Goal: Task Accomplishment & Management: Manage account settings

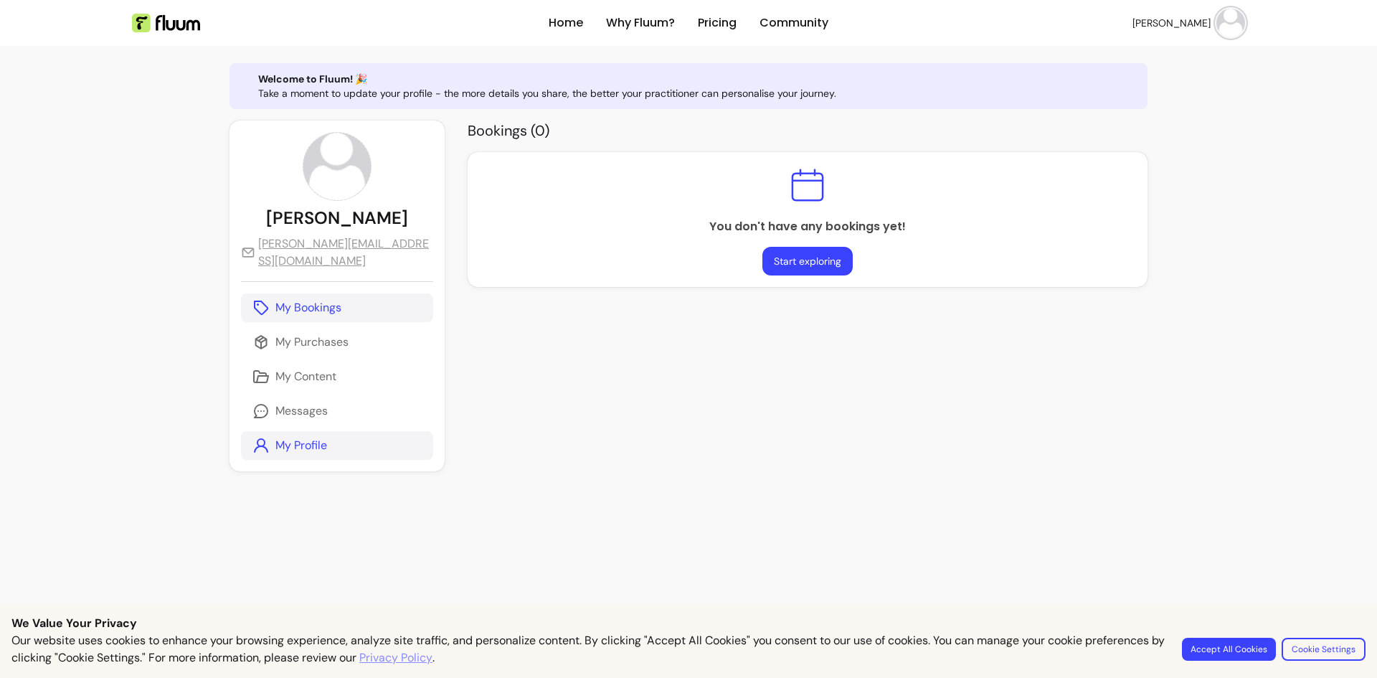
click at [294, 437] on p "My Profile" at bounding box center [301, 445] width 52 height 17
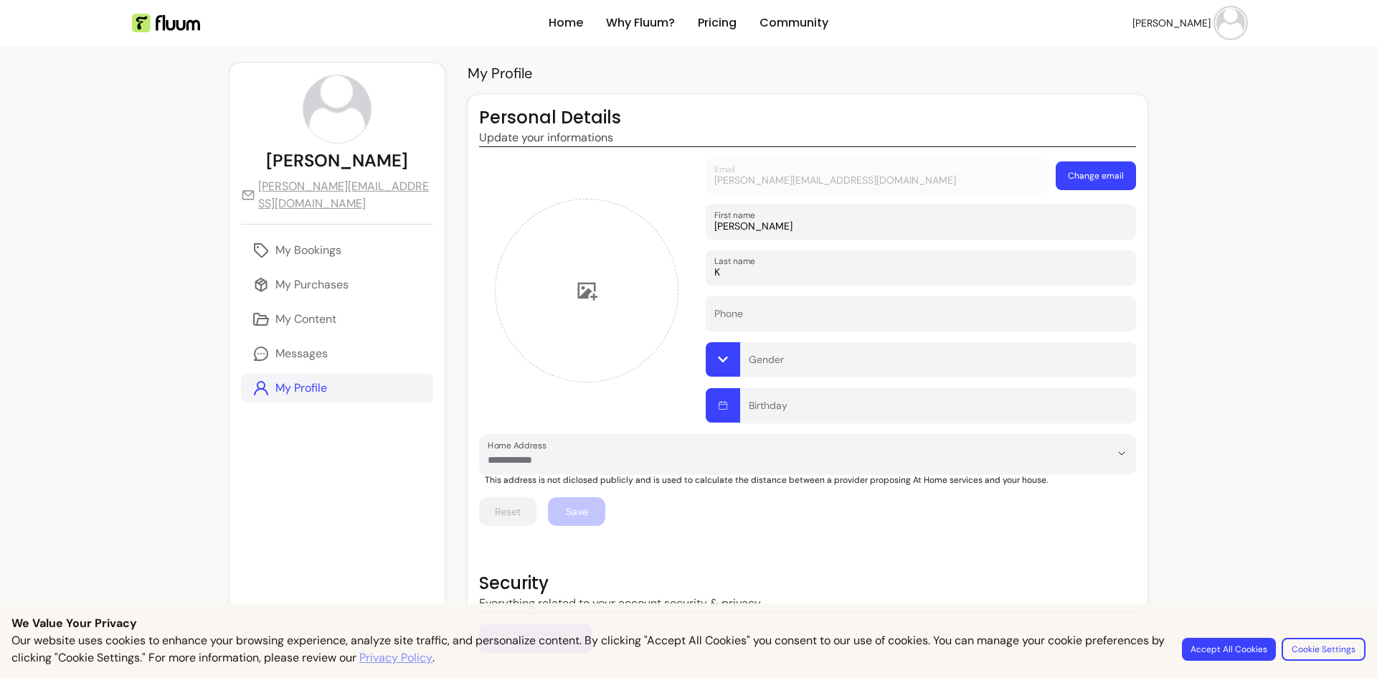
click at [301, 425] on div "**********" at bounding box center [336, 427] width 215 height 728
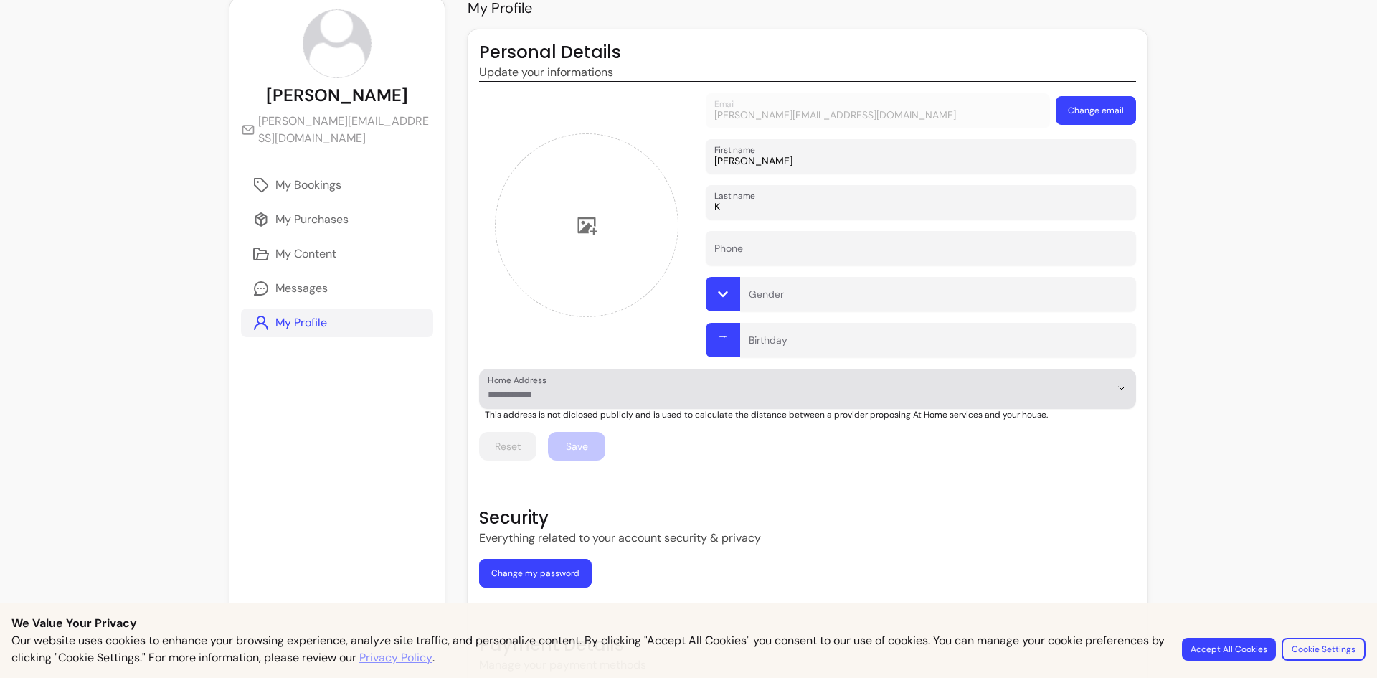
scroll to position [125, 0]
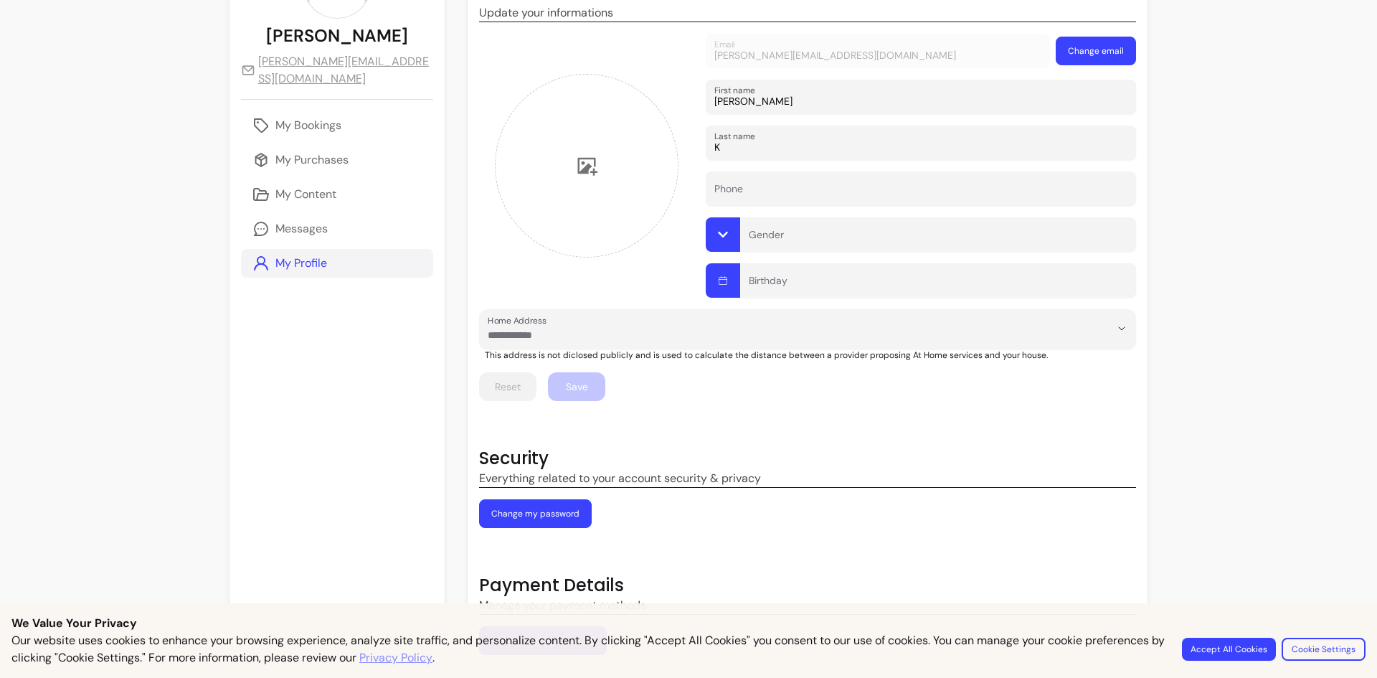
click at [636, 470] on p "Everything related to your account security & privacy" at bounding box center [807, 478] width 657 height 17
click at [394, 490] on div "**********" at bounding box center [336, 302] width 215 height 728
drag, startPoint x: 457, startPoint y: 478, endPoint x: 754, endPoint y: 510, distance: 298.5
click at [759, 500] on div "Security Everything related to your account security & privacy Change my passwo…" at bounding box center [807, 487] width 657 height 81
click at [754, 510] on div "Security Everything related to your account security & privacy Change my passwo…" at bounding box center [807, 487] width 657 height 81
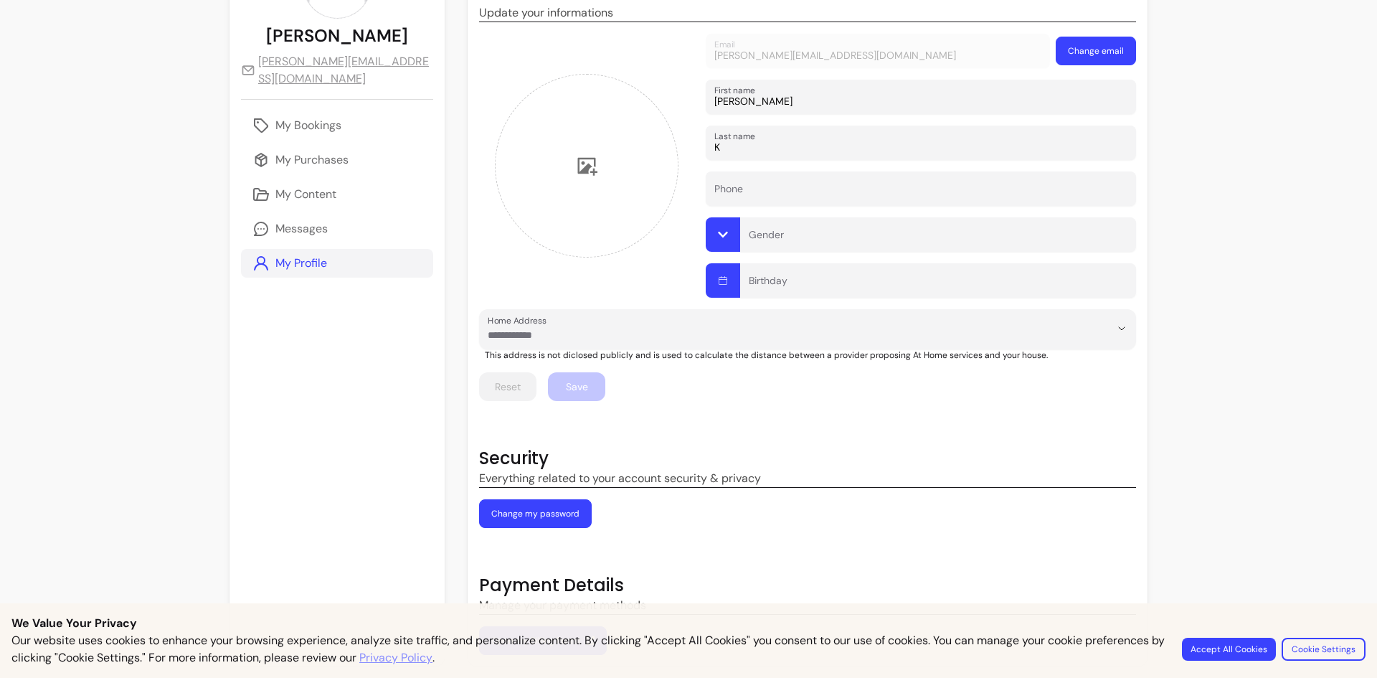
click at [753, 486] on p "Everything related to your account security & privacy" at bounding box center [807, 478] width 657 height 17
click at [753, 485] on p "Everything related to your account security & privacy" at bounding box center [807, 478] width 657 height 17
click at [752, 491] on div "Security Everything related to your account security & privacy Change my passwo…" at bounding box center [807, 487] width 657 height 81
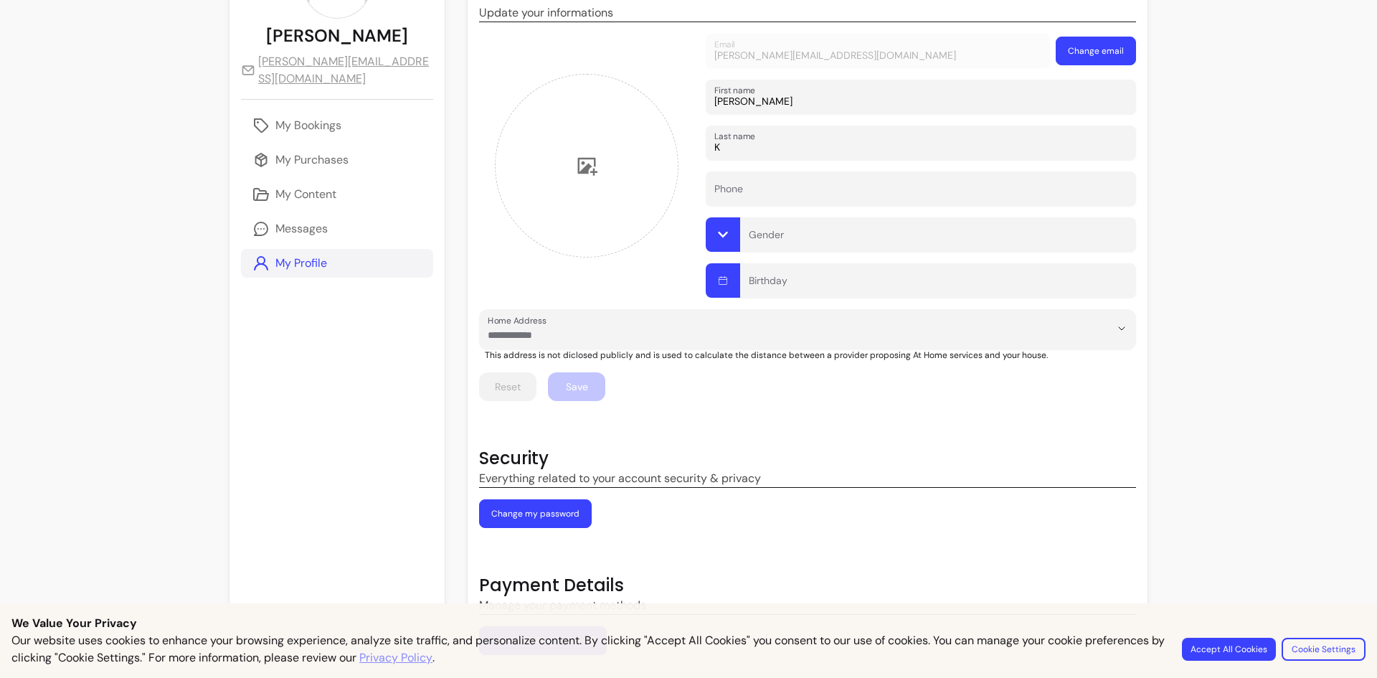
click at [749, 480] on p "Everything related to your account security & privacy" at bounding box center [807, 478] width 657 height 17
click at [485, 474] on p "Everything related to your account security & privacy" at bounding box center [807, 478] width 657 height 17
drag, startPoint x: 485, startPoint y: 474, endPoint x: 820, endPoint y: 500, distance: 336.6
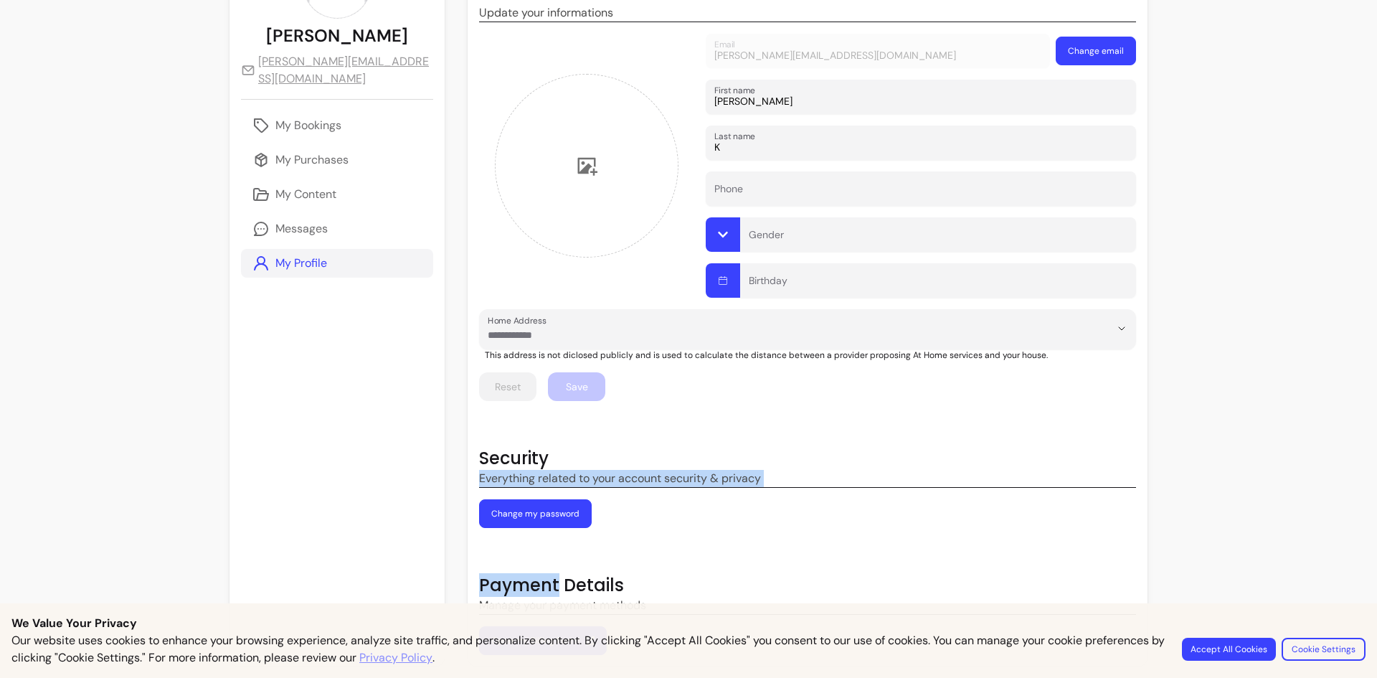
click at [822, 503] on div "Security Everything related to your account security & privacy Change my passwo…" at bounding box center [807, 487] width 657 height 81
click at [818, 498] on div "Security Everything related to your account security & privacy Change my passwo…" at bounding box center [807, 487] width 657 height 81
click at [706, 482] on p "Everything related to your account security & privacy" at bounding box center [807, 478] width 657 height 17
drag, startPoint x: 706, startPoint y: 482, endPoint x: 745, endPoint y: 491, distance: 39.8
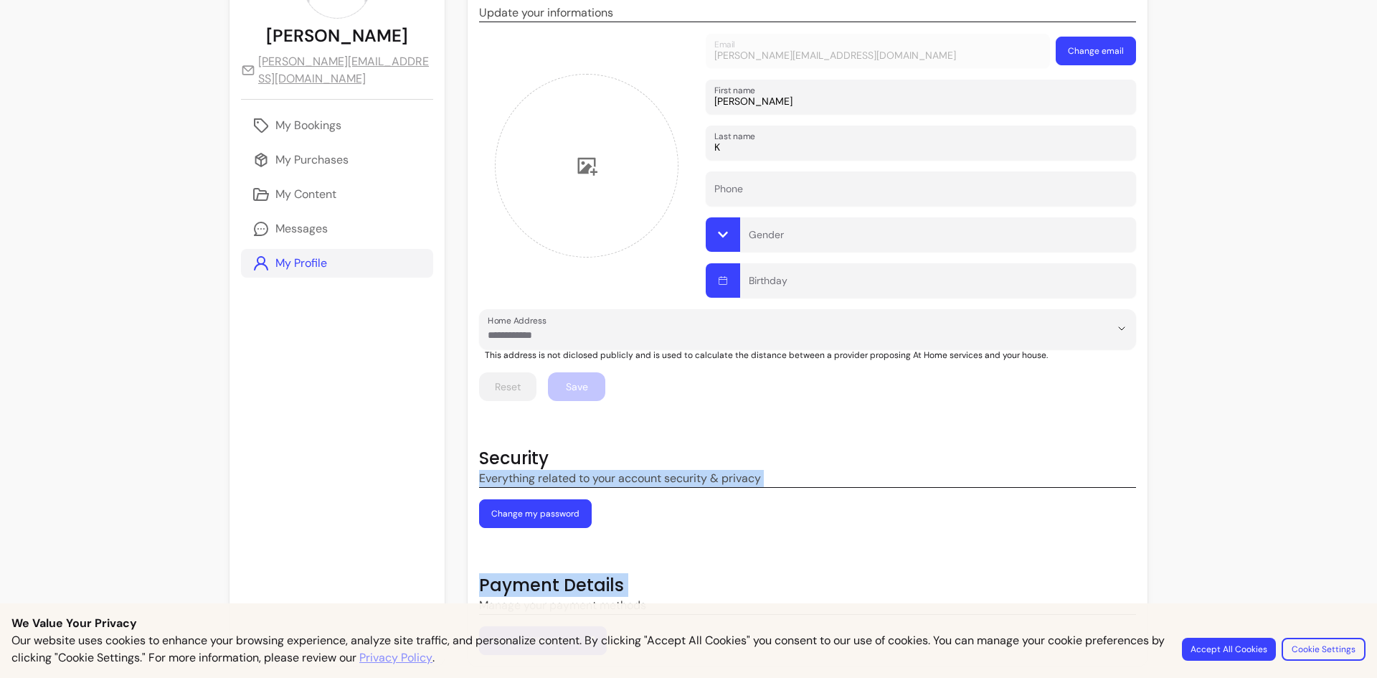
click at [745, 491] on div "Security Everything related to your account security & privacy Change my passwo…" at bounding box center [807, 487] width 657 height 81
click at [744, 491] on div "Security Everything related to your account security & privacy Change my passwo…" at bounding box center [807, 487] width 657 height 81
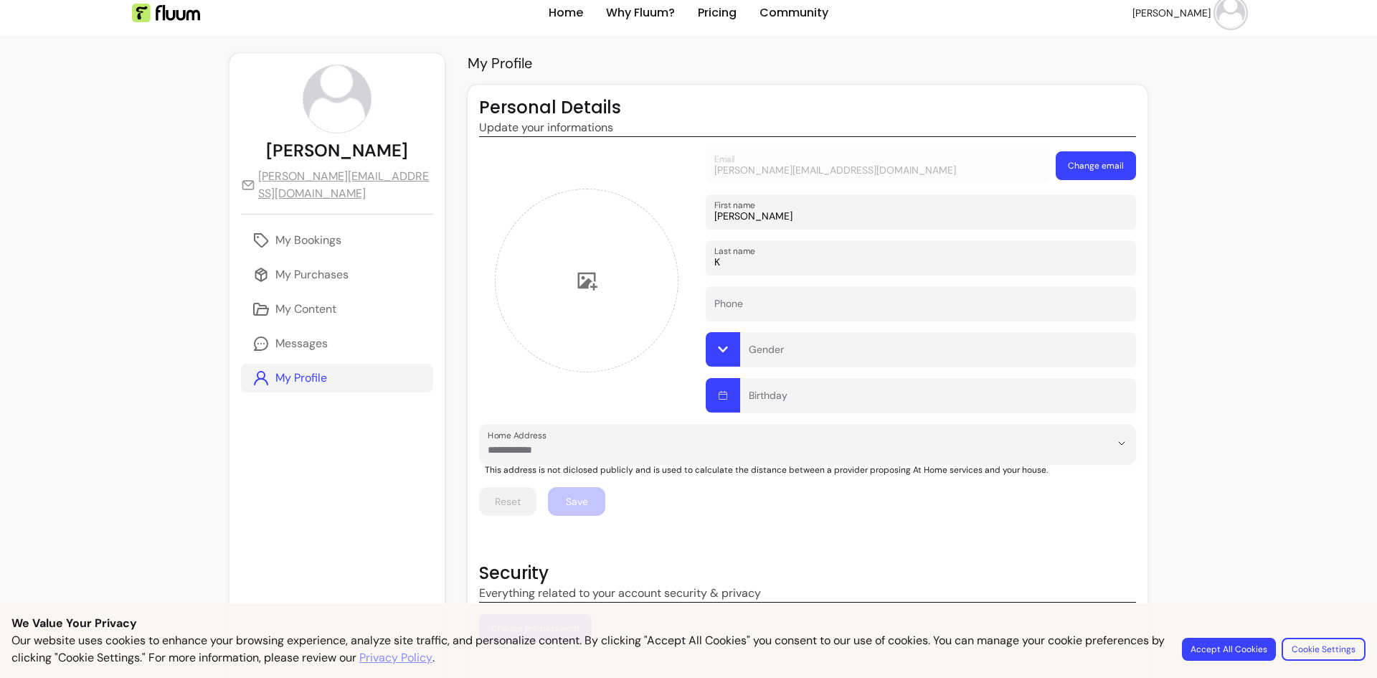
scroll to position [0, 0]
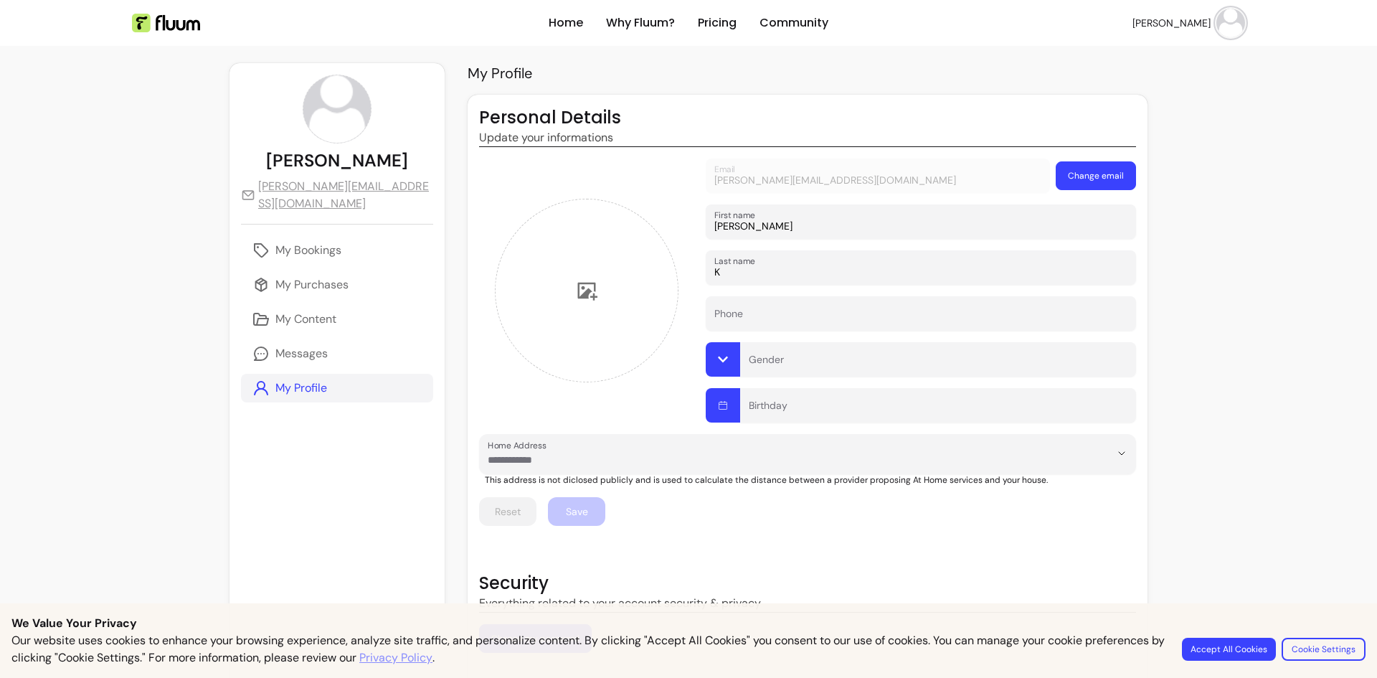
click at [683, 507] on footer "Reset Save" at bounding box center [807, 511] width 657 height 29
click at [353, 305] on link "My Content" at bounding box center [337, 319] width 192 height 29
